Goal: Complete application form

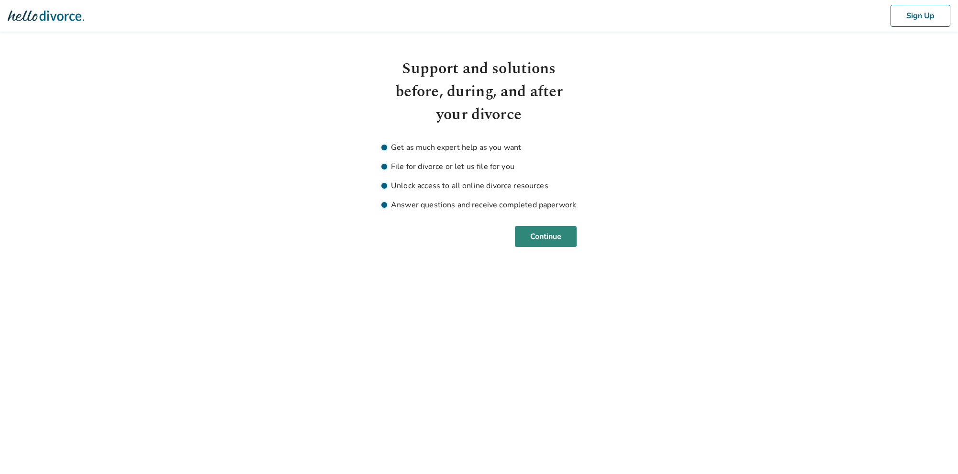
click at [548, 237] on button "Continue" at bounding box center [546, 236] width 62 height 21
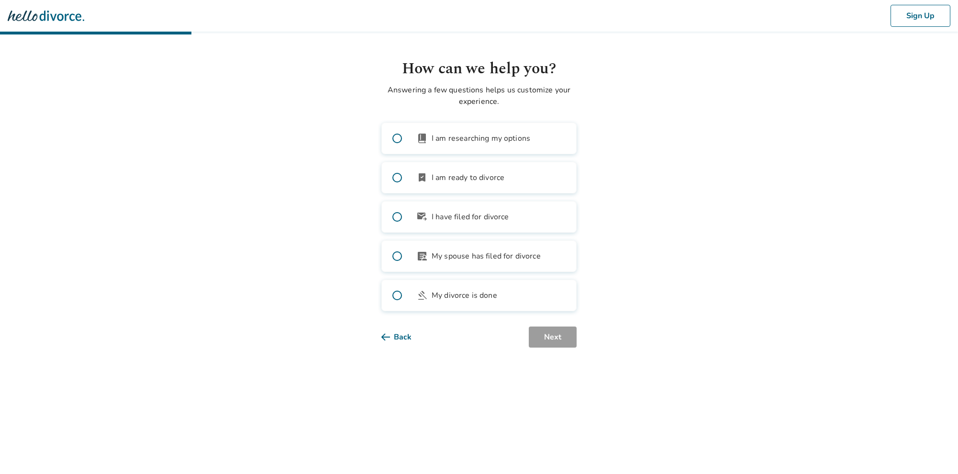
click at [399, 177] on span at bounding box center [397, 177] width 31 height 31
click at [554, 338] on button "Next" at bounding box center [553, 336] width 48 height 21
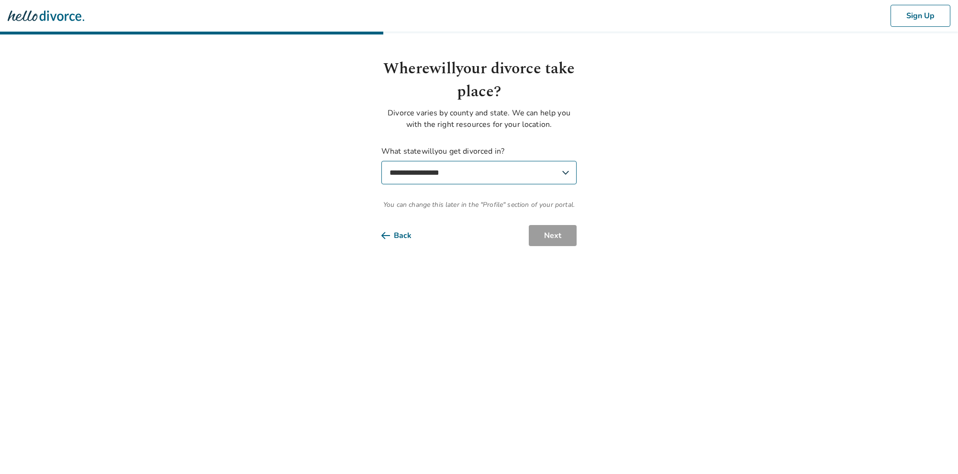
select select "**"
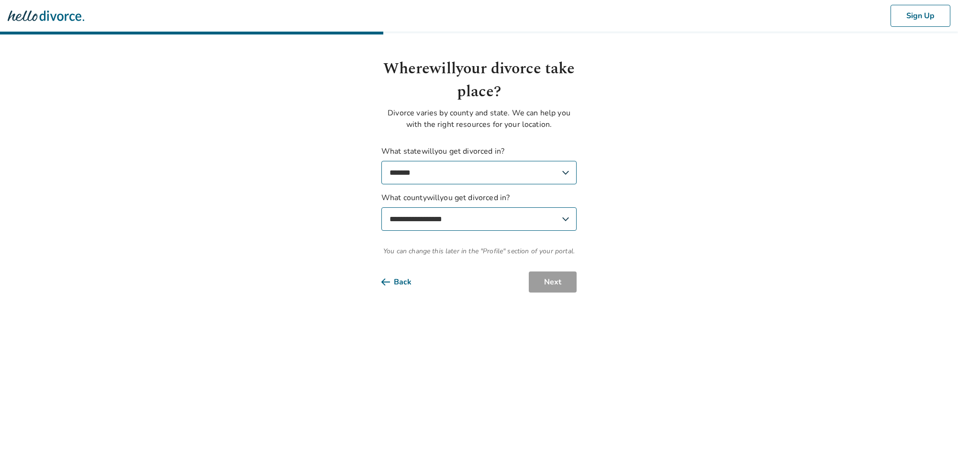
select select "**********"
click at [550, 285] on button "Next" at bounding box center [553, 281] width 48 height 21
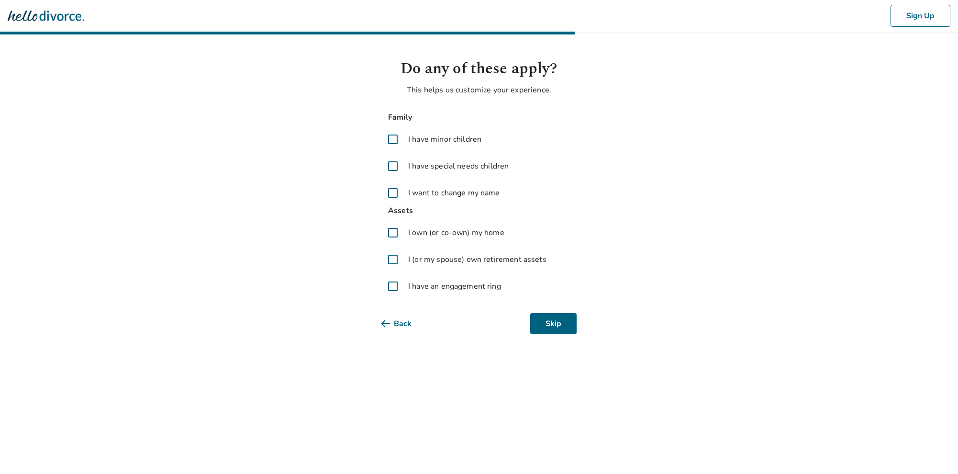
click at [389, 135] on span at bounding box center [392, 139] width 23 height 23
click at [390, 234] on span at bounding box center [392, 232] width 23 height 23
click at [394, 287] on span at bounding box center [392, 286] width 23 height 23
click at [553, 324] on button "Next" at bounding box center [553, 323] width 48 height 21
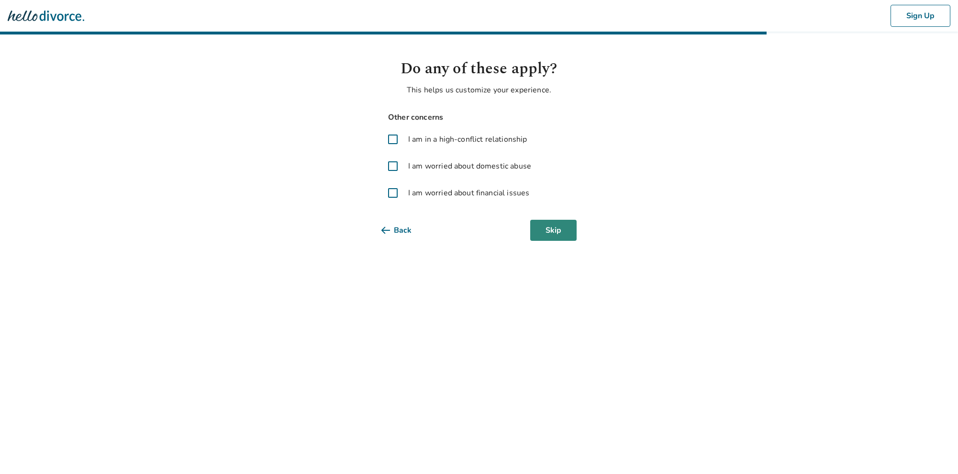
click at [562, 230] on button "Skip" at bounding box center [553, 230] width 46 height 21
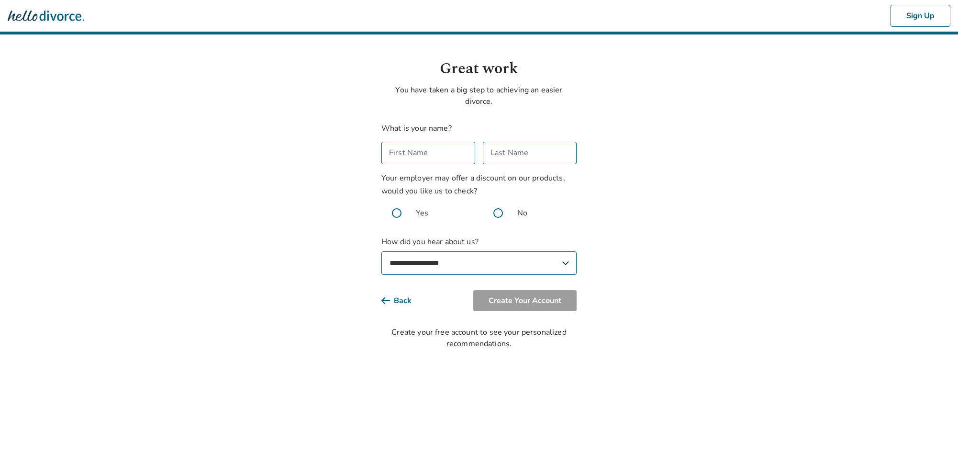
click at [62, 19] on img at bounding box center [46, 15] width 77 height 19
click at [31, 14] on img at bounding box center [46, 15] width 77 height 19
